Goal: Task Accomplishment & Management: Use online tool/utility

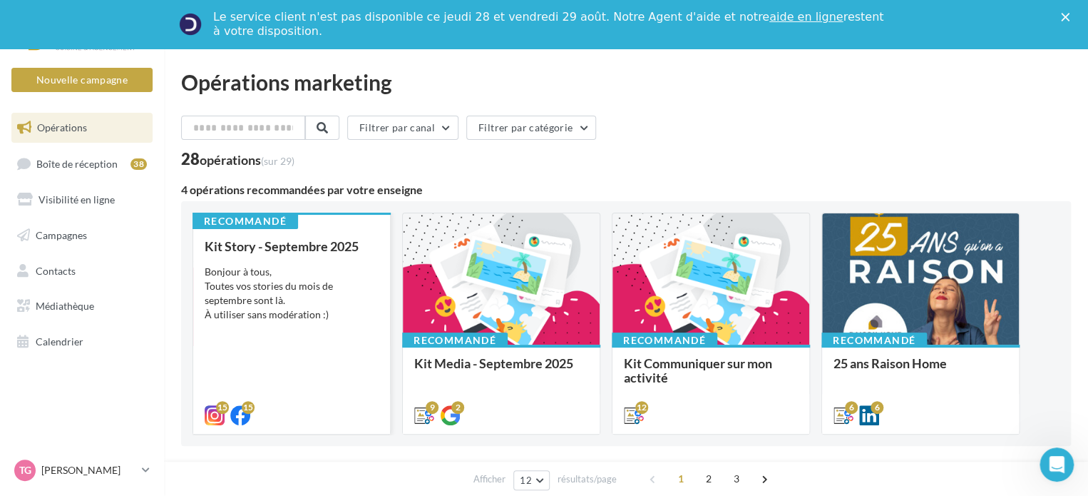
click at [237, 279] on div "Bonjour à tous, Toutes vos stories du mois de septembre sont là. À utiliser san…" at bounding box center [292, 293] width 174 height 57
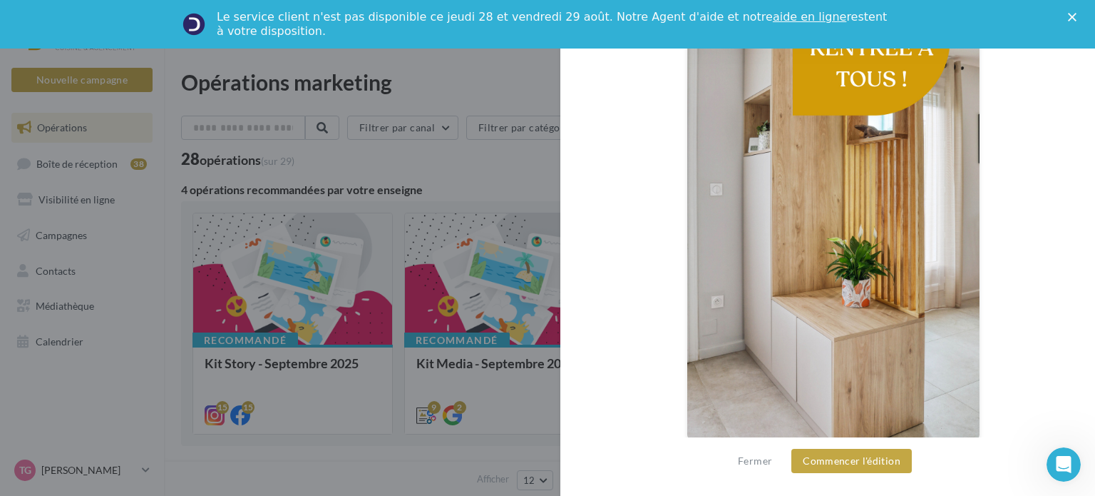
scroll to position [402, 0]
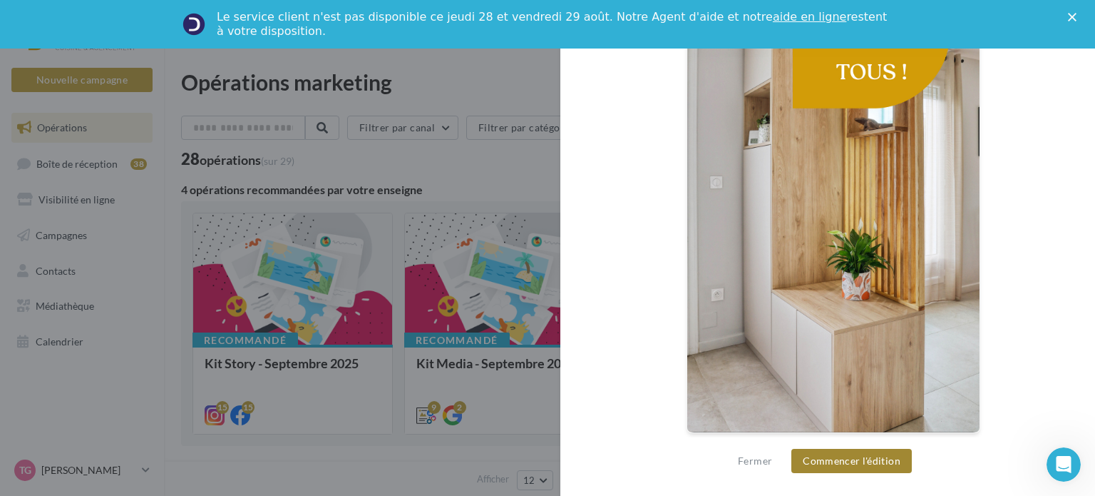
click at [836, 453] on button "Commencer l'édition" at bounding box center [851, 460] width 120 height 24
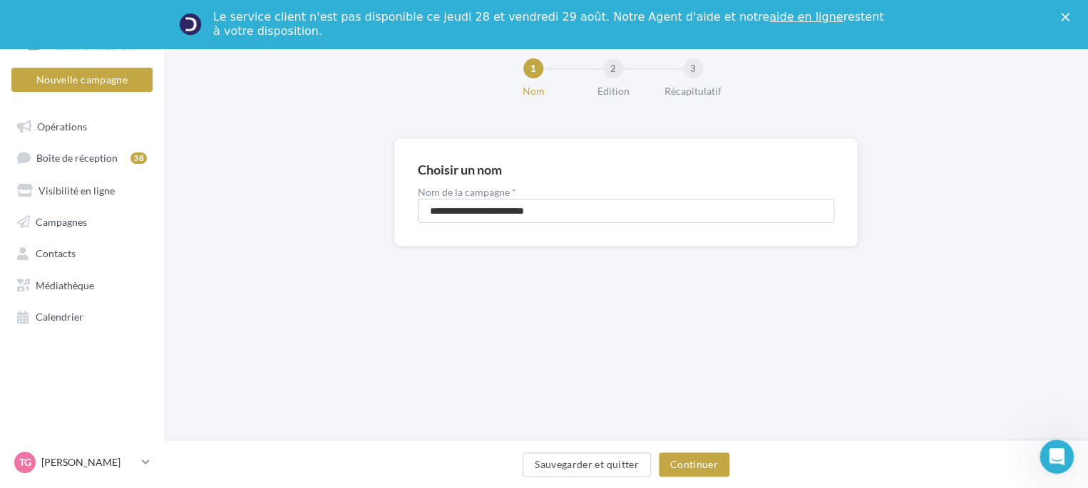
scroll to position [47, 0]
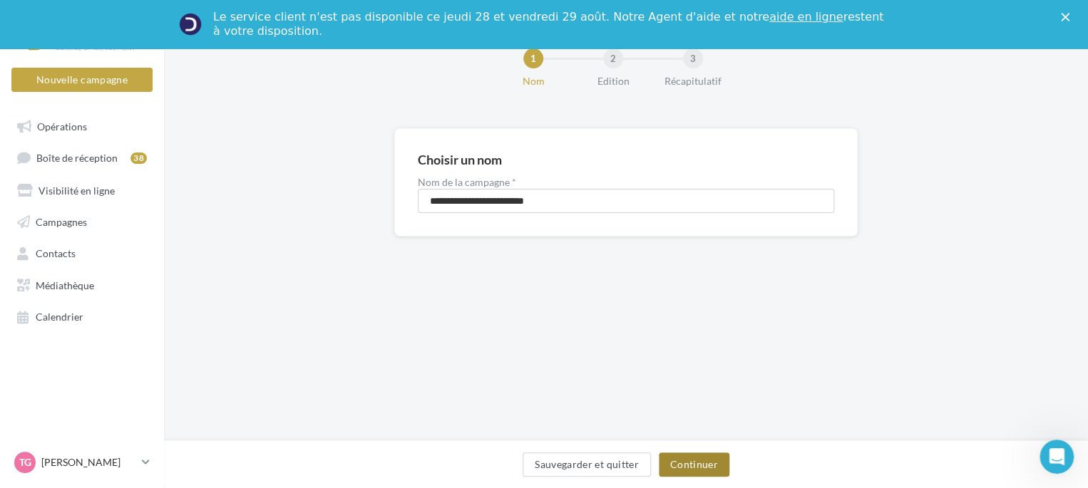
click at [687, 468] on button "Continuer" at bounding box center [694, 465] width 71 height 24
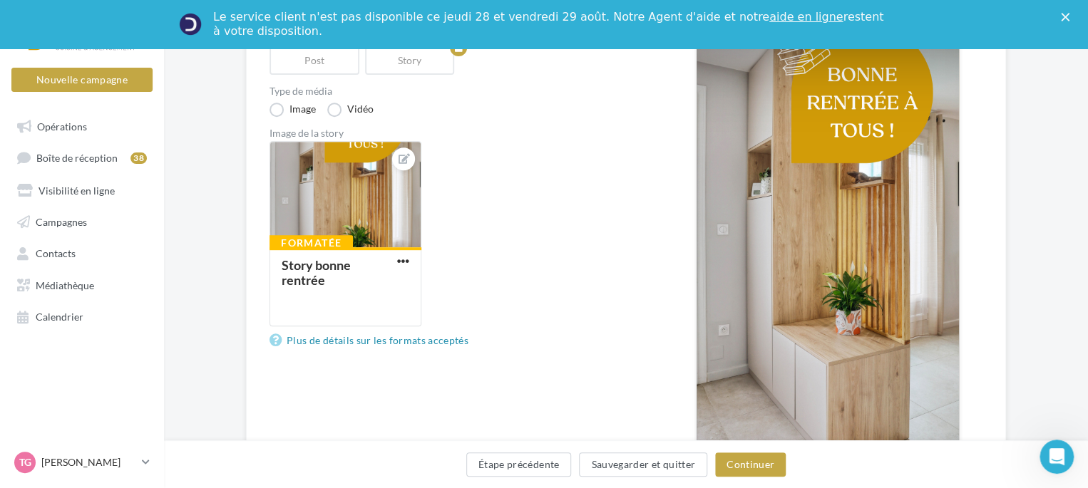
scroll to position [274, 0]
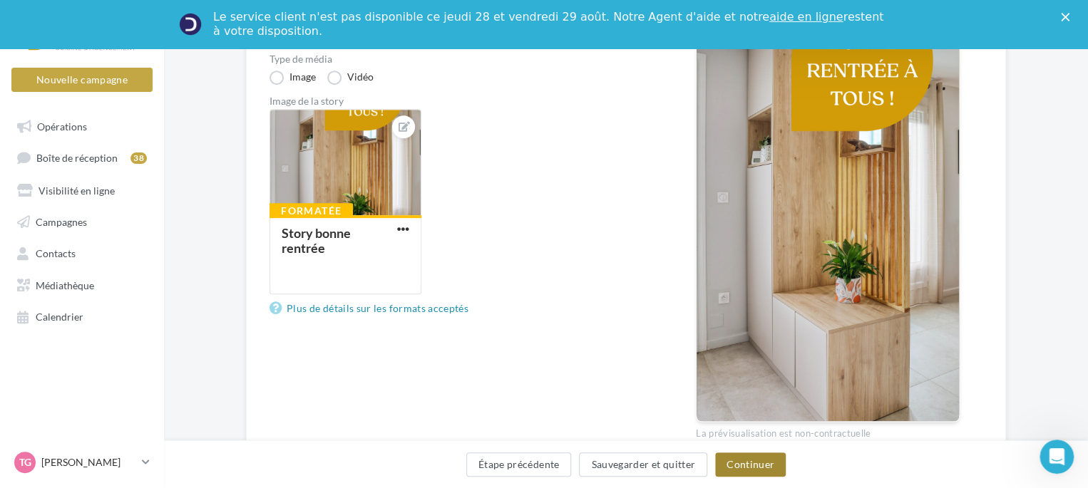
click at [756, 458] on button "Continuer" at bounding box center [750, 465] width 71 height 24
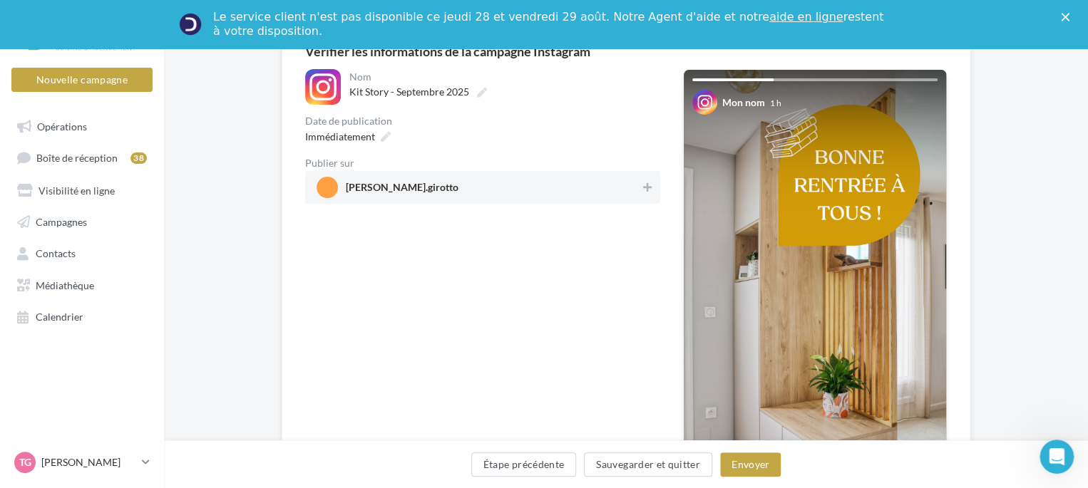
scroll to position [118, 0]
